Goal: Task Accomplishment & Management: Manage account settings

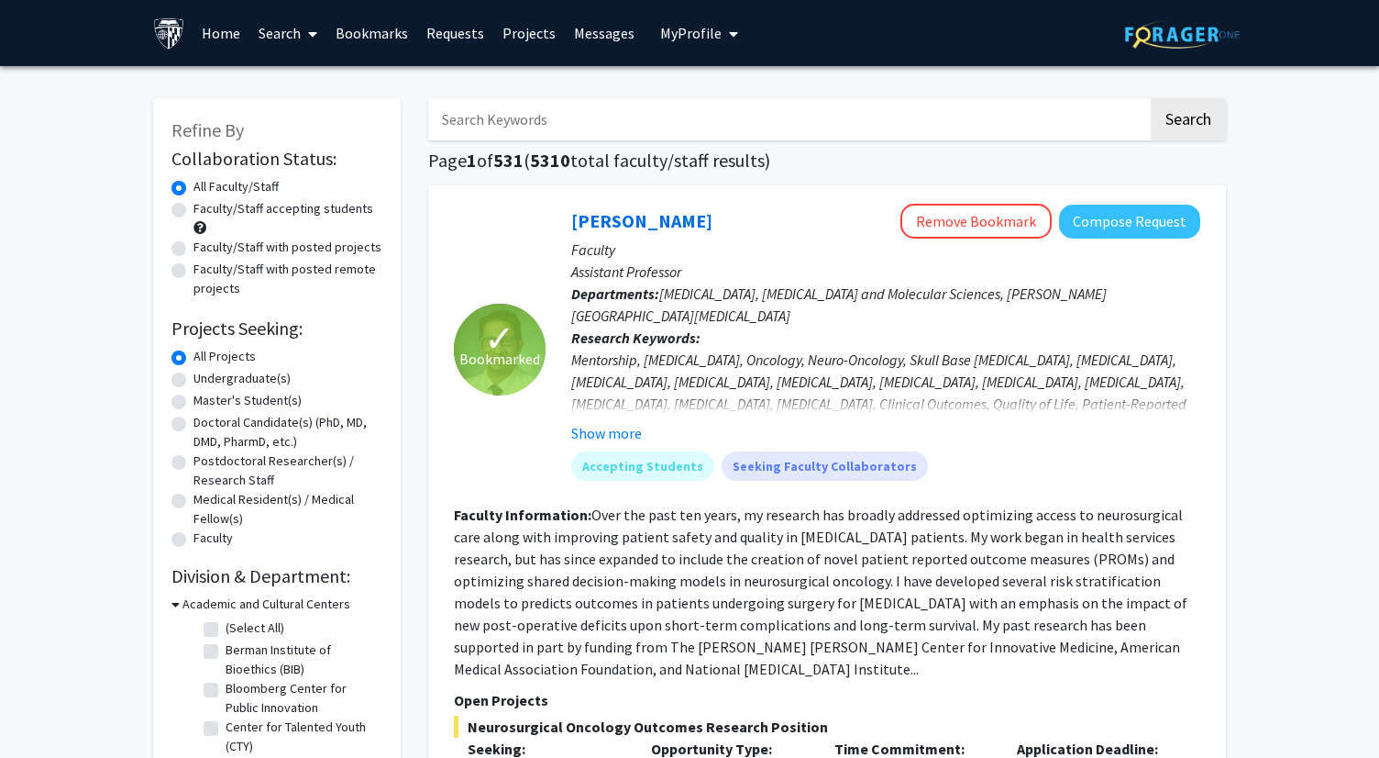
click at [382, 48] on link "Bookmarks" at bounding box center [372, 33] width 91 height 64
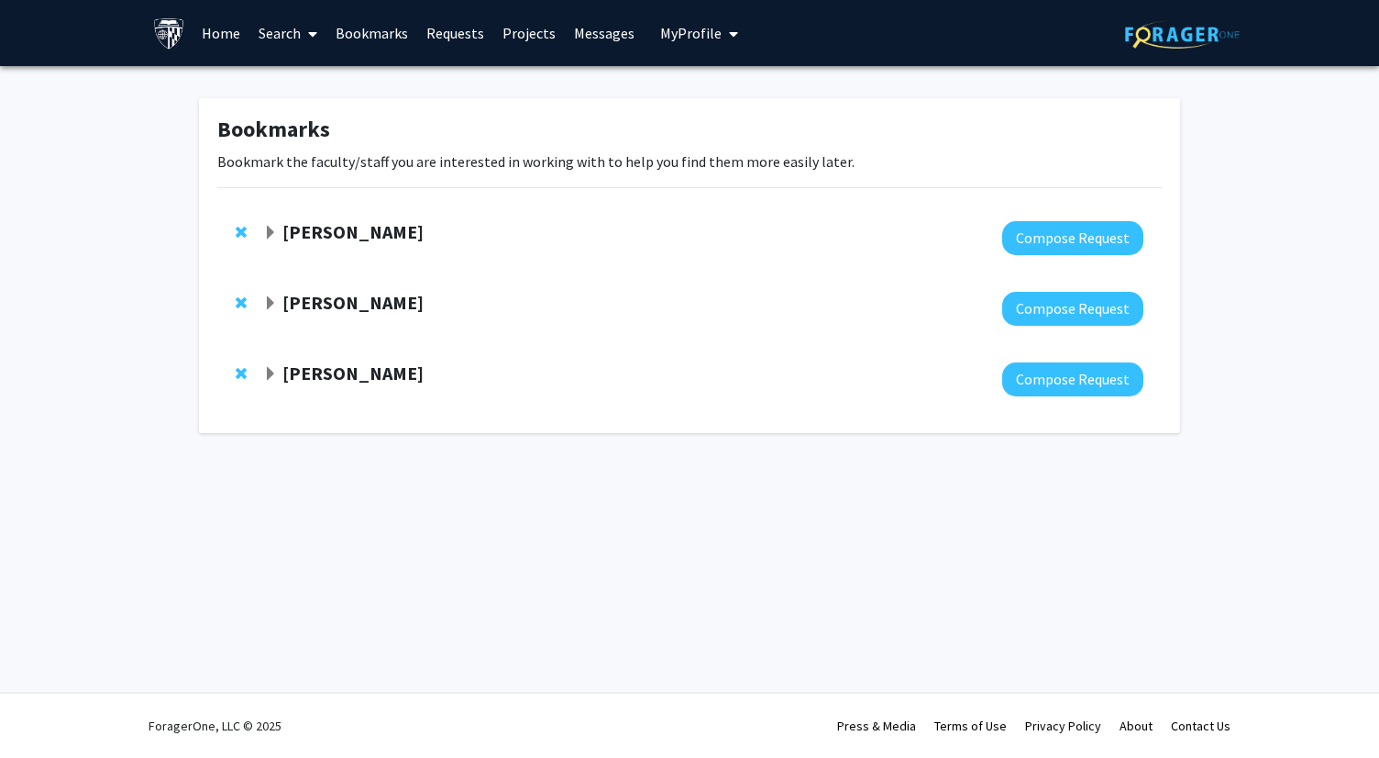
click at [271, 374] on span "Expand Angela Guarda Bookmark" at bounding box center [270, 374] width 15 height 15
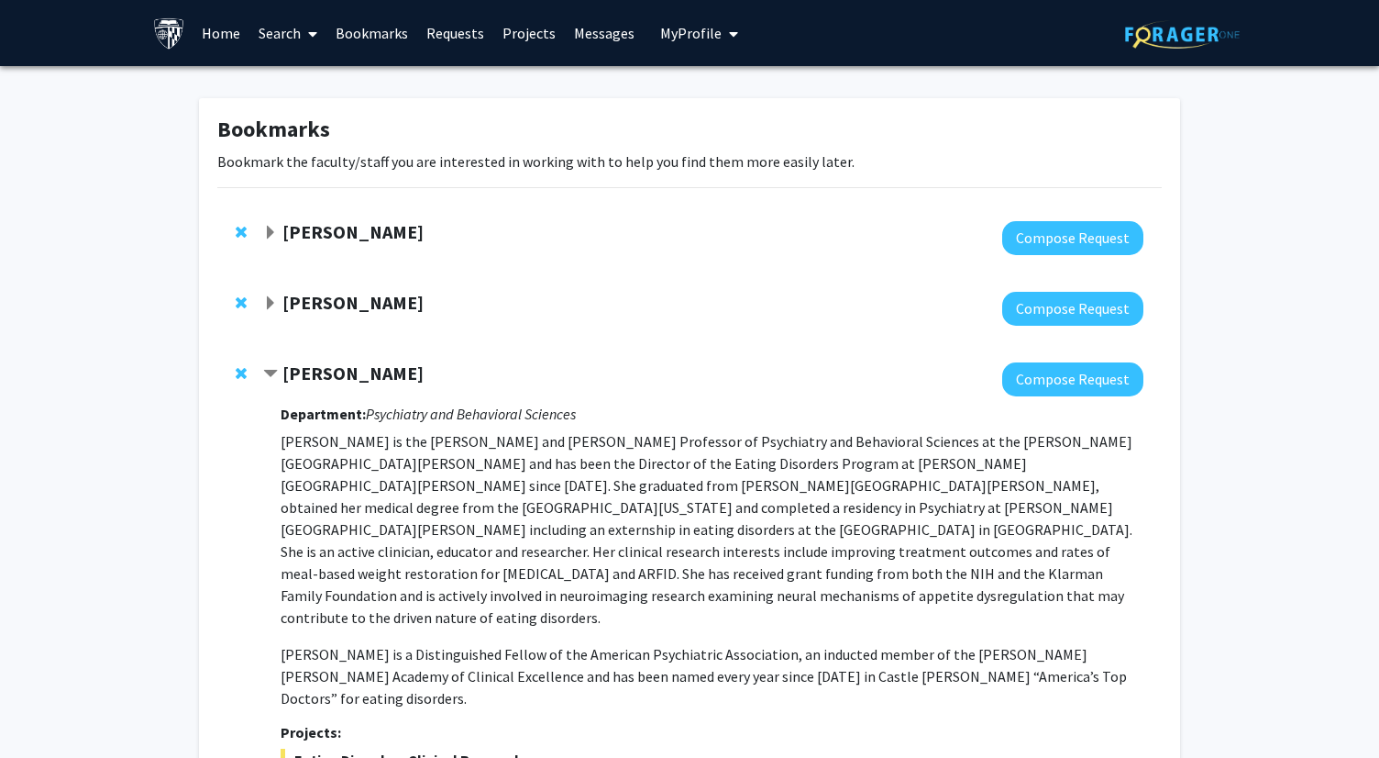
click at [270, 231] on span "Expand Karen Fleming Bookmark" at bounding box center [270, 233] width 15 height 15
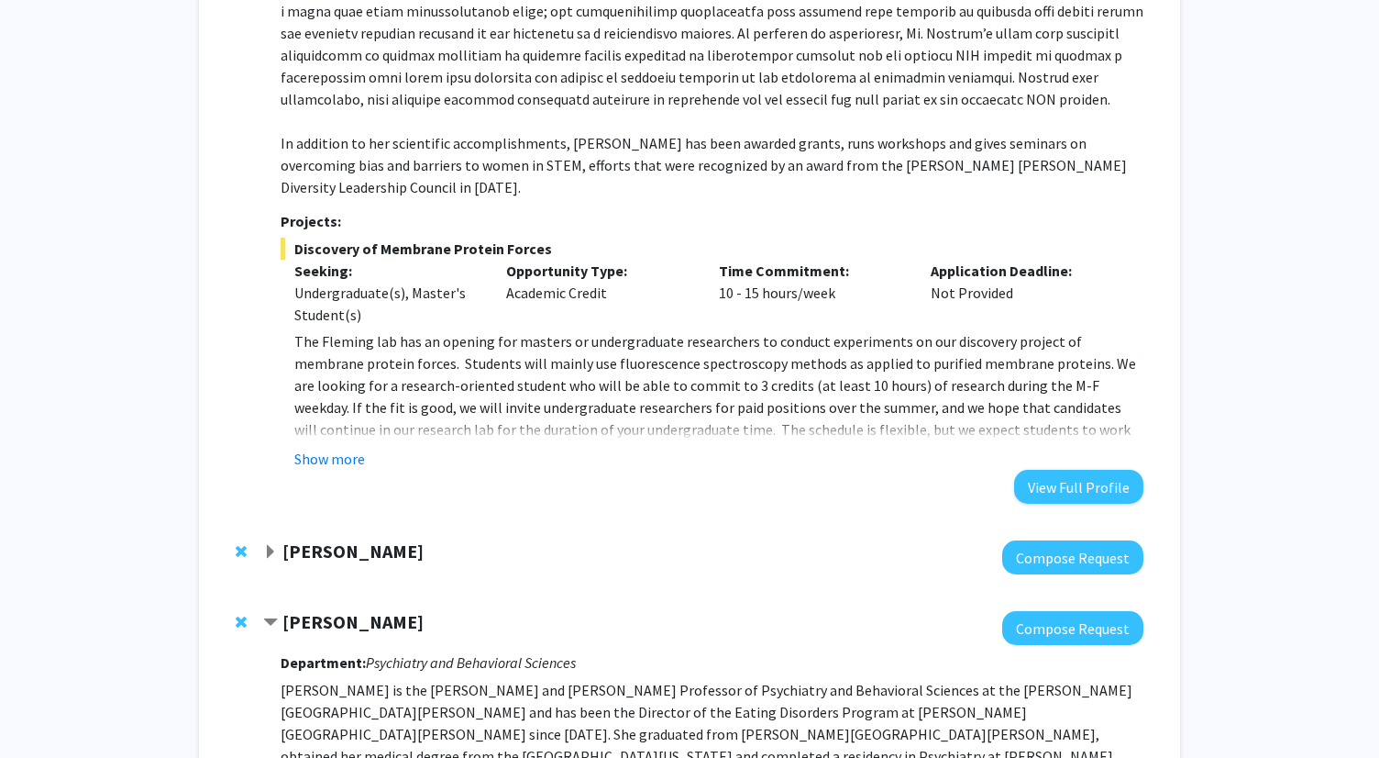
scroll to position [470, 0]
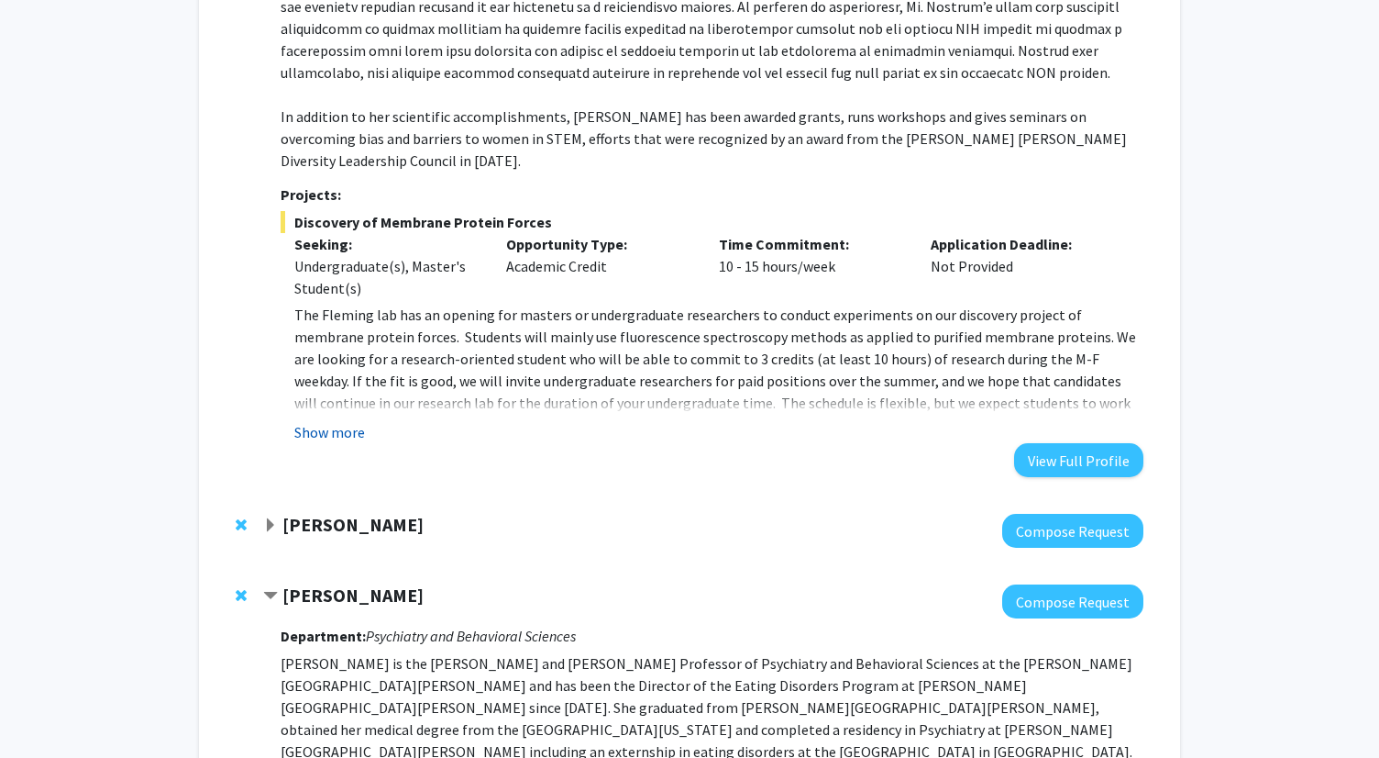
click at [319, 421] on button "Show more" at bounding box center [329, 432] width 71 height 22
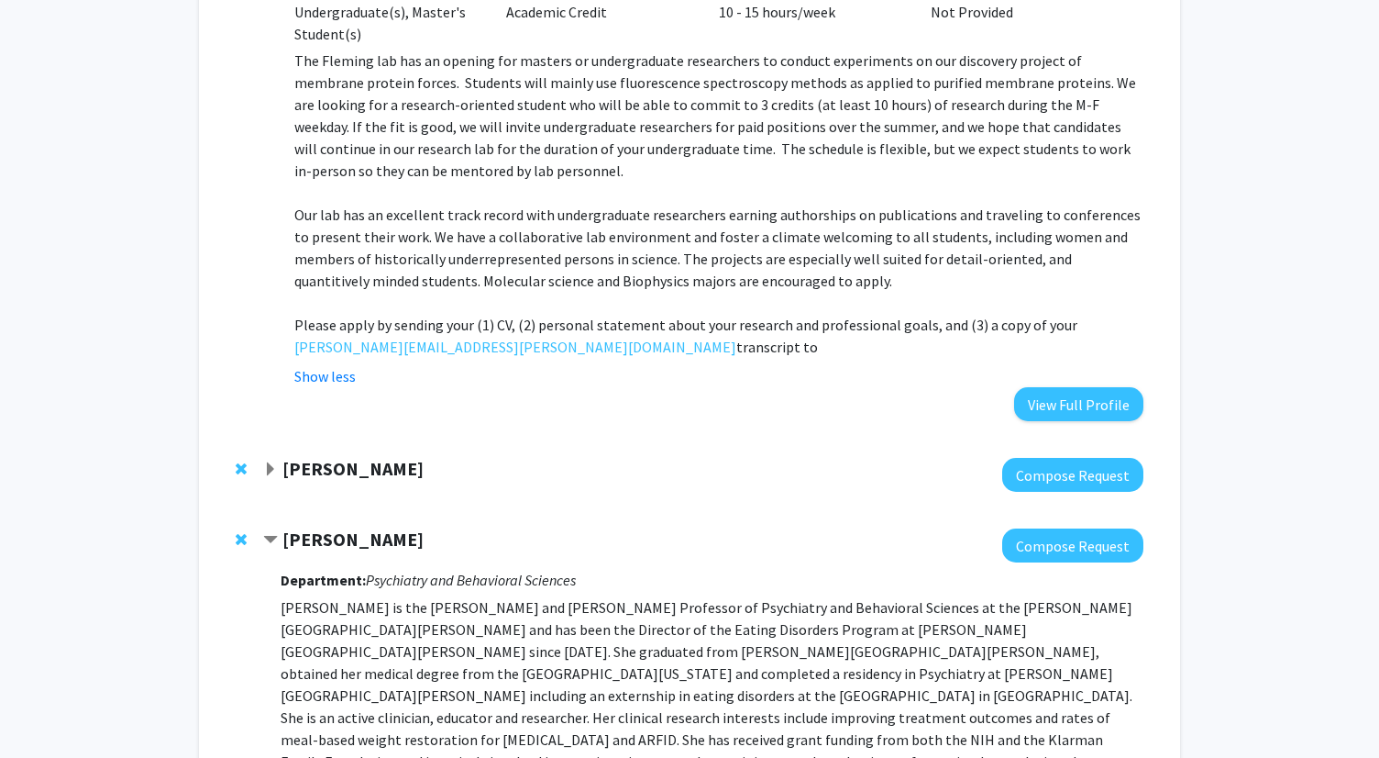
scroll to position [727, 0]
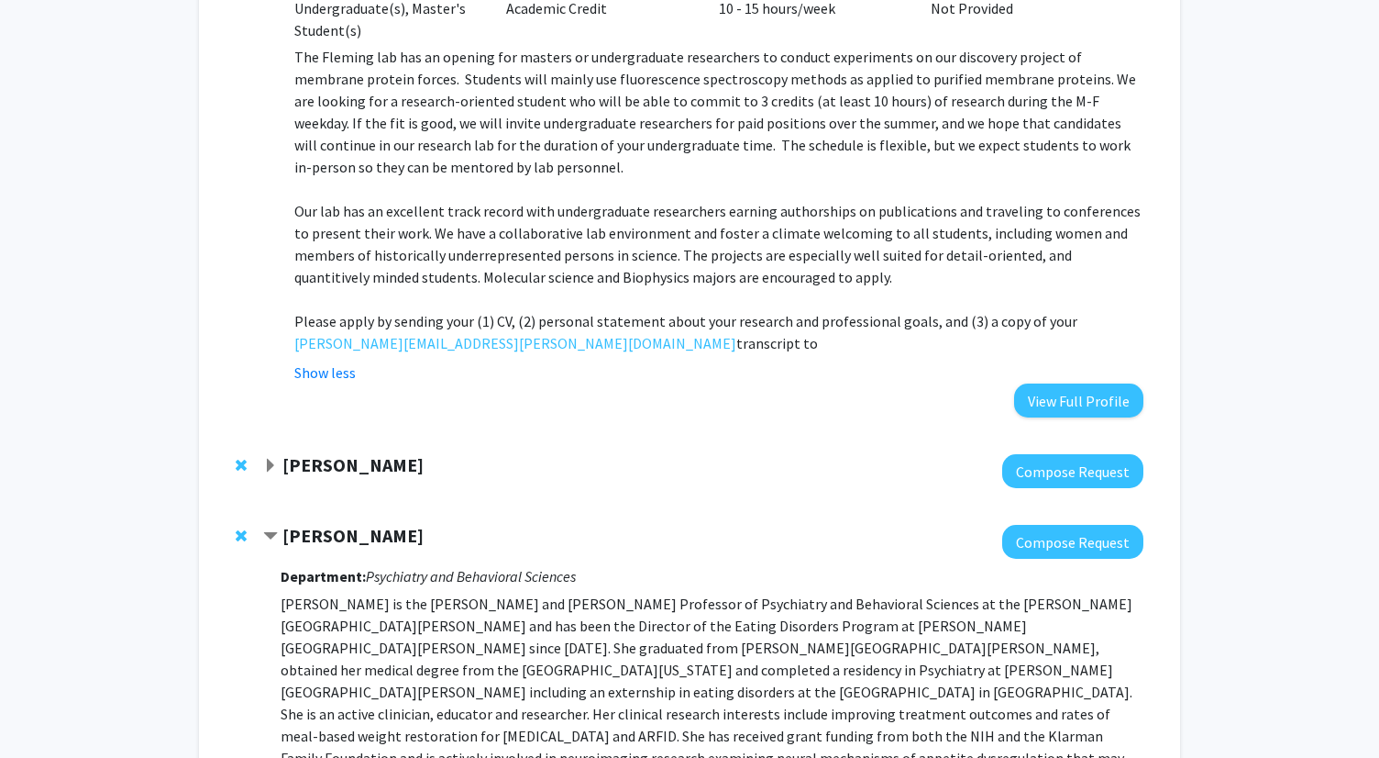
click at [270, 459] on span "Expand Raj Mukherjee Bookmark" at bounding box center [270, 466] width 15 height 15
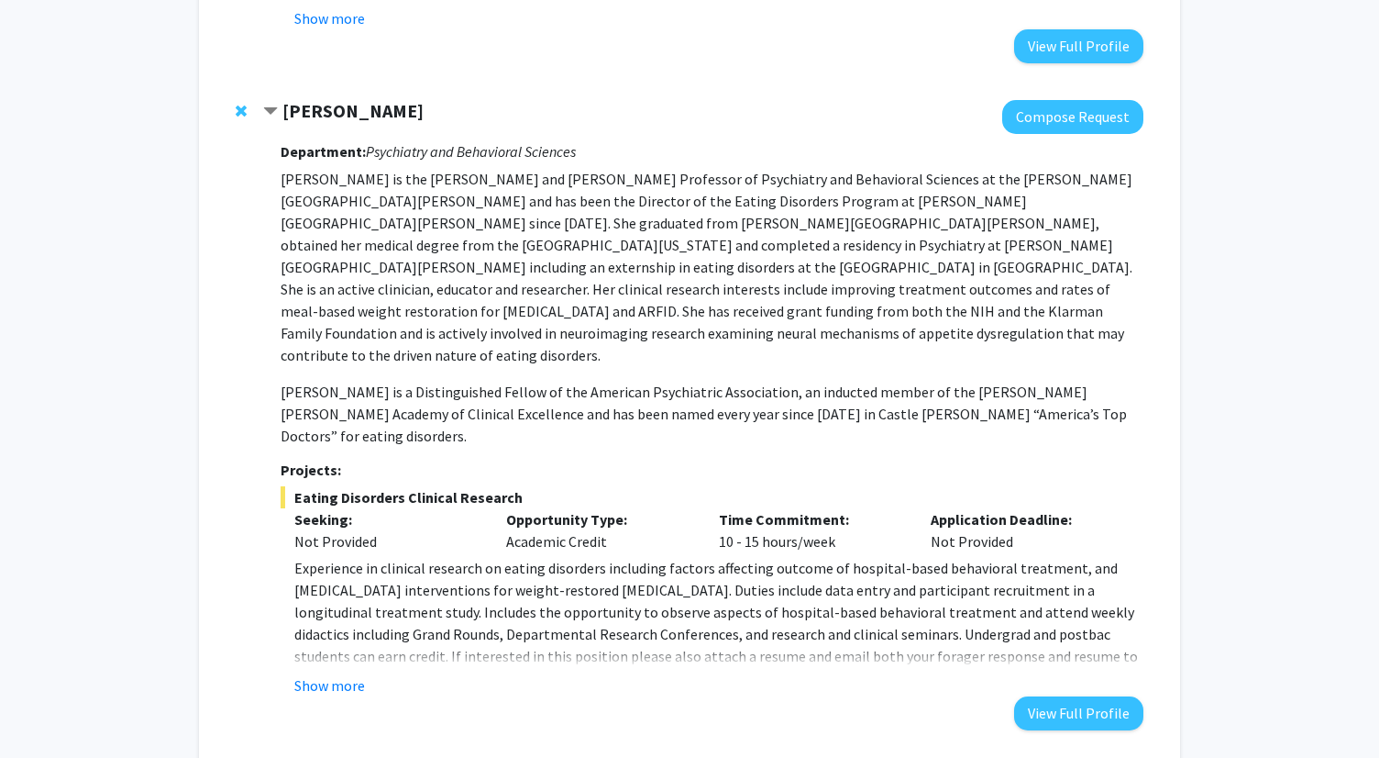
scroll to position [1914, 0]
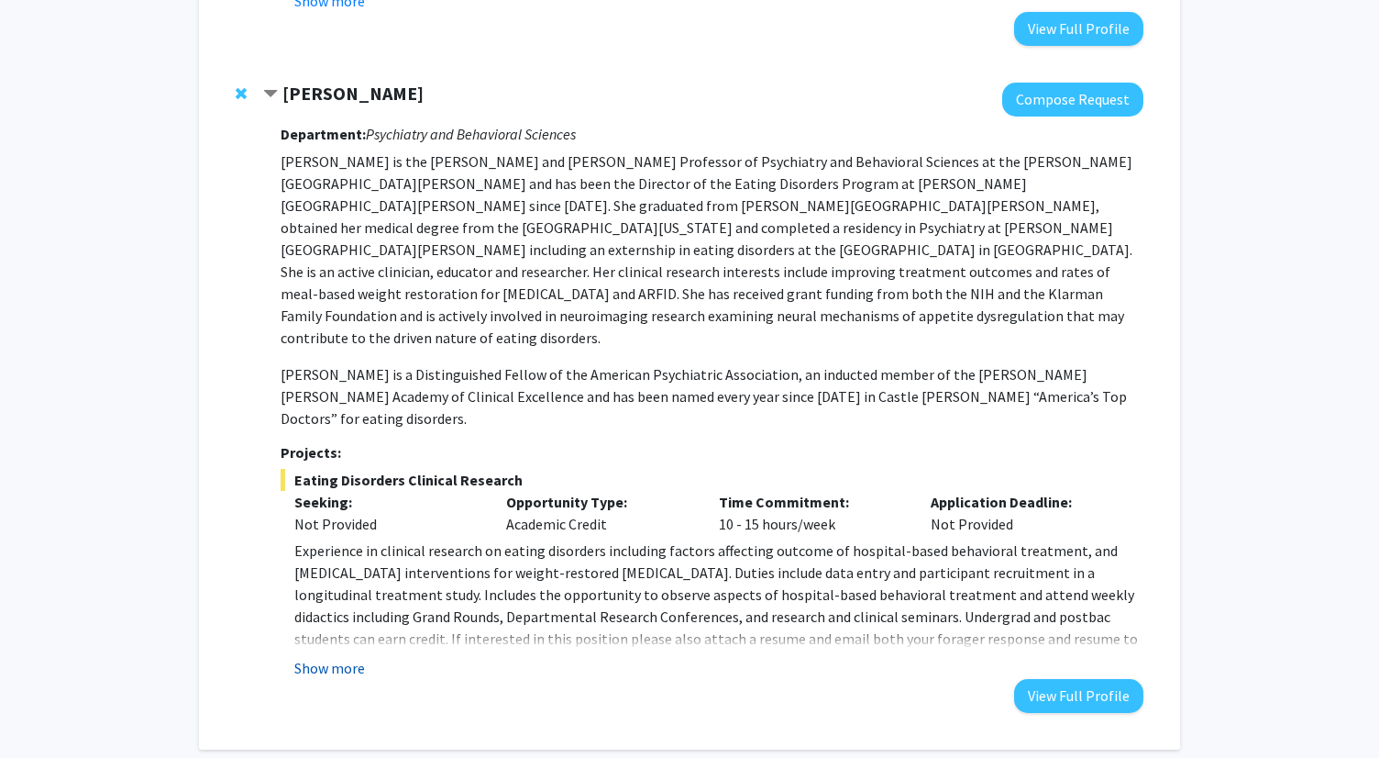
click at [341, 657] on button "Show more" at bounding box center [329, 668] width 71 height 22
